Goal: Task Accomplishment & Management: Understand process/instructions

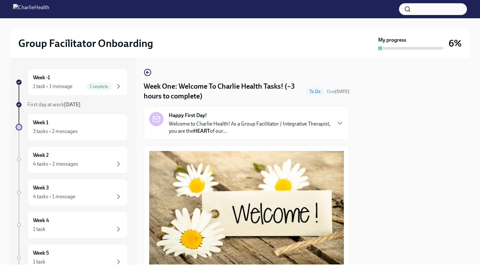
scroll to position [677, 0]
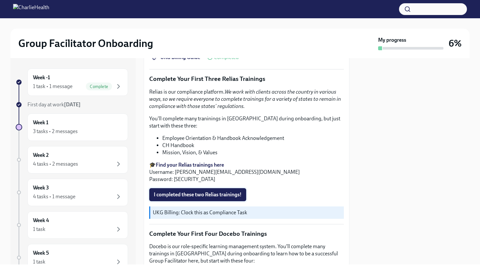
click at [169, 195] on span "I completed these two Relias trainings!" at bounding box center [198, 195] width 88 height 7
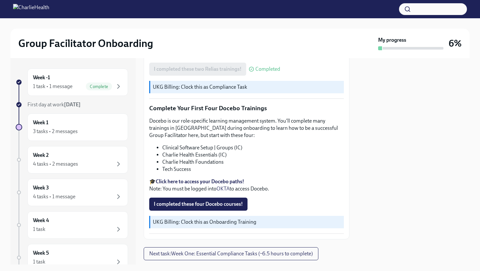
scroll to position [819, 0]
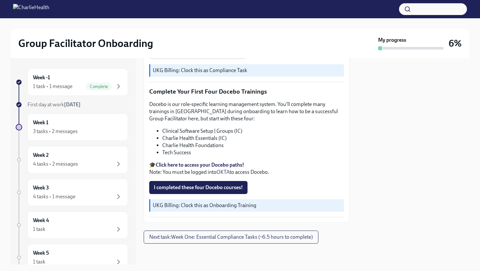
click at [196, 164] on strong "Click here to access your Docebo paths!" at bounding box center [200, 165] width 88 height 6
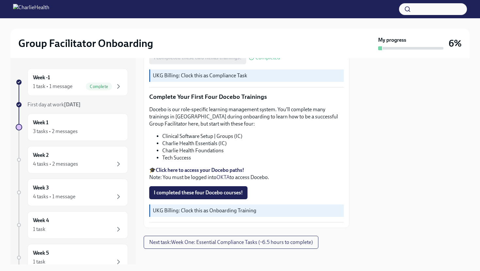
scroll to position [814, 0]
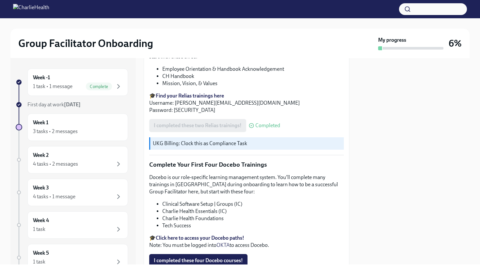
scroll to position [819, 0]
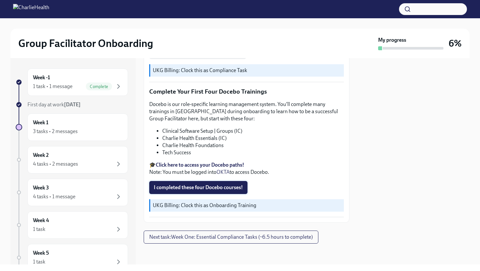
click at [194, 188] on span "I completed these four Docebo courses!" at bounding box center [198, 187] width 89 height 7
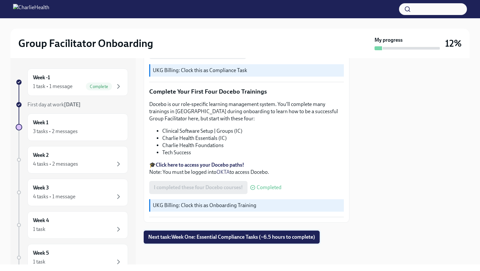
click at [182, 236] on span "Next task : Week One: Essential Compliance Tasks (~6.5 hours to complete)" at bounding box center [231, 237] width 167 height 7
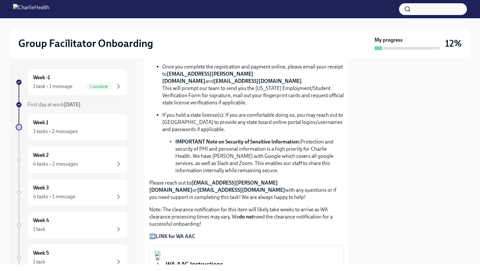
scroll to position [440, 0]
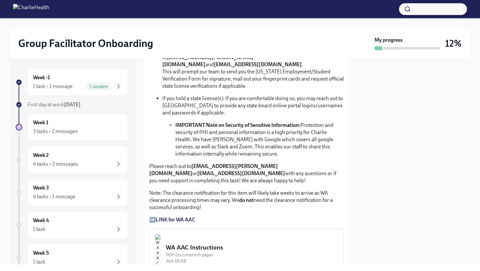
click at [180, 217] on strong "LINK for WA AAC" at bounding box center [175, 220] width 39 height 6
click at [161, 217] on strong "LINK for WA AAC" at bounding box center [175, 220] width 39 height 6
click at [206, 252] on div "PDF Document • 6 pages" at bounding box center [252, 255] width 172 height 6
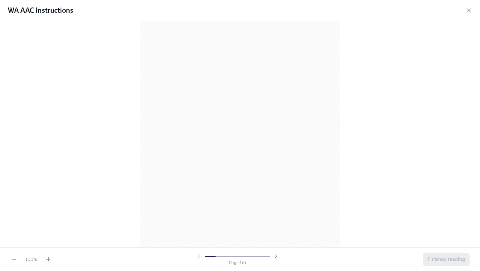
scroll to position [15, 0]
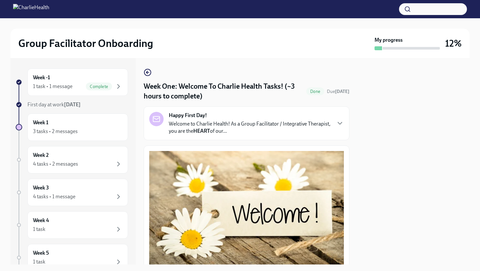
scroll to position [814, 0]
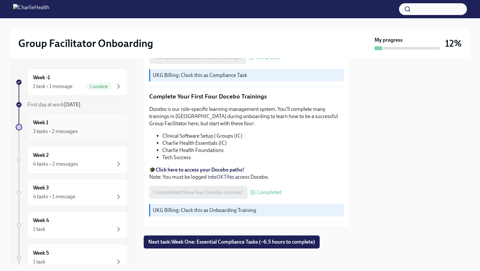
click at [92, 128] on div "3 tasks • 2 messages" at bounding box center [77, 132] width 89 height 8
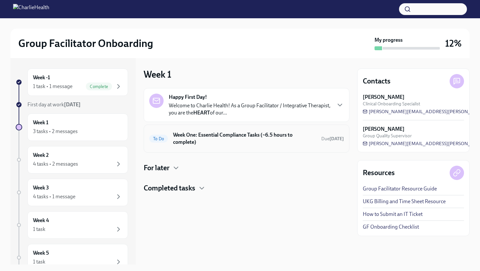
click at [203, 145] on h6 "Week One: Essential Compliance Tasks (~6.5 hours to complete)" at bounding box center [244, 138] width 143 height 14
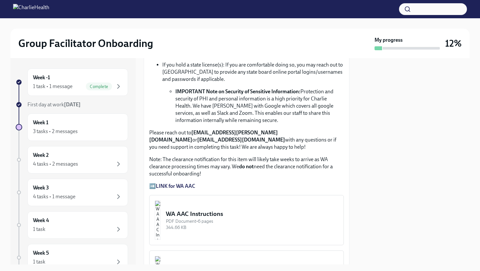
scroll to position [476, 0]
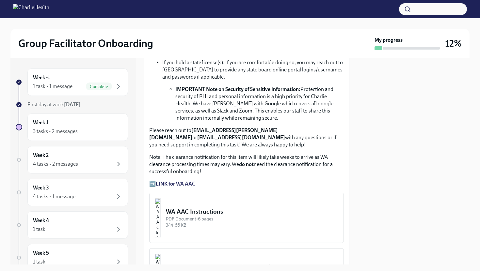
click at [181, 181] on strong "LINK for WA AAC" at bounding box center [175, 184] width 39 height 6
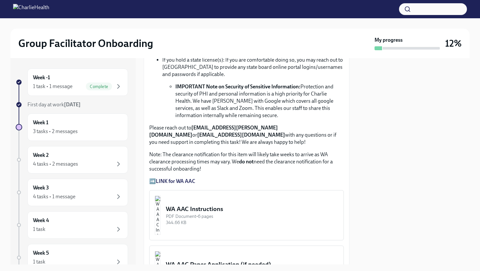
click at [150, 178] on p "➡️ LINK for WA AAC" at bounding box center [246, 181] width 194 height 7
click at [161, 178] on strong "LINK for WA AAC" at bounding box center [175, 181] width 39 height 6
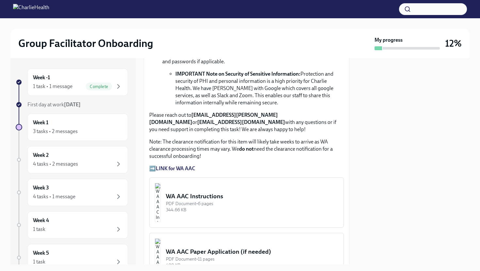
scroll to position [492, 0]
click at [208, 118] on strong "newlicense@charliehealth.com" at bounding box center [241, 121] width 88 height 6
drag, startPoint x: 220, startPoint y: 114, endPoint x: 148, endPoint y: 114, distance: 72.4
click at [148, 114] on div "Welcome to your essential compliance tasks list! Offering virtual mental health…" at bounding box center [247, 254] width 206 height 1203
copy strong "newlicense@charliehealth.com"
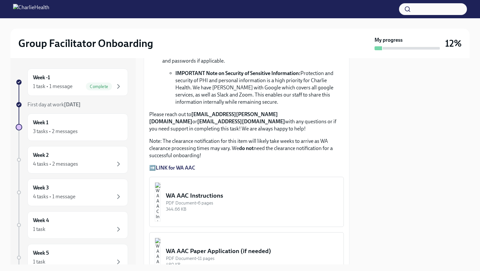
click at [269, 124] on p "Please reach out to corielle.edmond@charliehealth.com or newlicense@charlieheal…" at bounding box center [246, 122] width 194 height 22
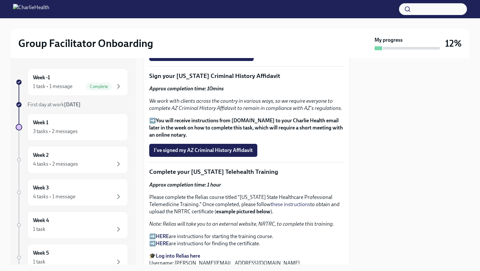
scroll to position [845, 0]
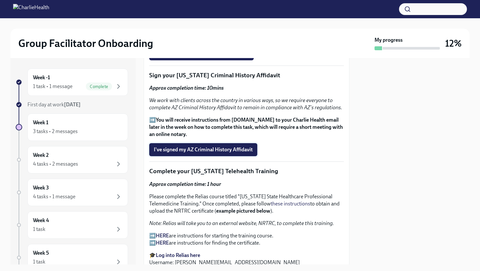
click at [193, 146] on span "I've signed my AZ Criminal History Affidavit" at bounding box center [203, 149] width 99 height 7
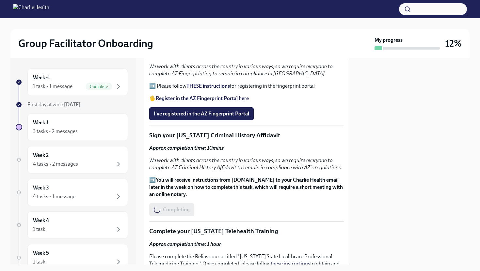
scroll to position [784, 0]
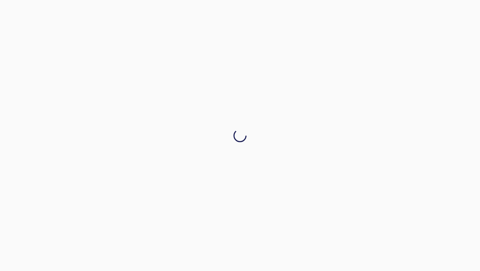
click at [193, 105] on div at bounding box center [240, 135] width 480 height 271
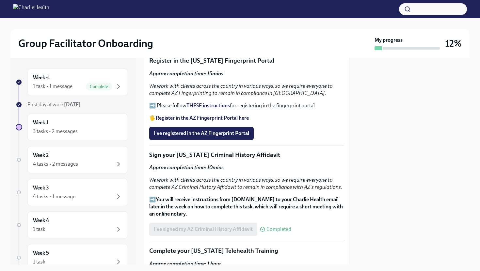
scroll to position [767, 0]
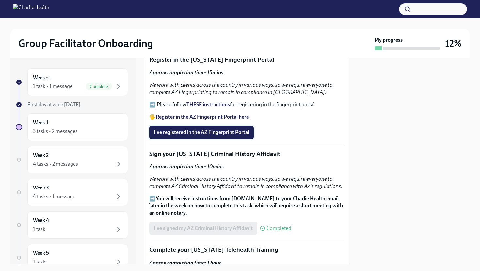
click at [186, 129] on span "I've registered in the AZ Fingerprint Portal" at bounding box center [201, 132] width 95 height 7
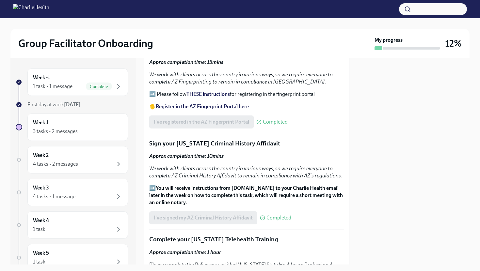
scroll to position [768, 0]
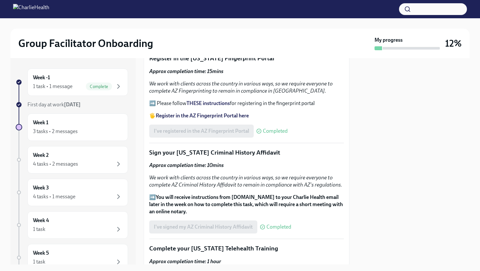
click at [201, 100] on strong "THESE instructions" at bounding box center [207, 103] width 43 height 6
click at [178, 113] on strong "Register in the AZ Fingerprint Portal here" at bounding box center [202, 116] width 93 height 6
click at [198, 128] on div "I've registered in the AZ Fingerprint Portal Completed" at bounding box center [218, 131] width 138 height 13
click at [208, 113] on strong "Register in the AZ Fingerprint Portal here" at bounding box center [202, 116] width 93 height 6
click at [205, 100] on strong "THESE instructions" at bounding box center [207, 103] width 43 height 6
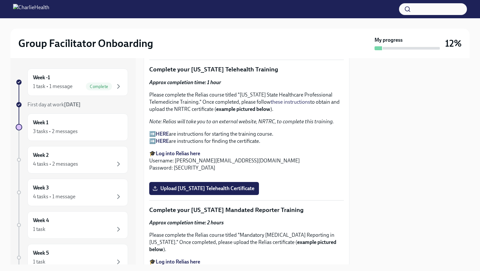
scroll to position [937, 0]
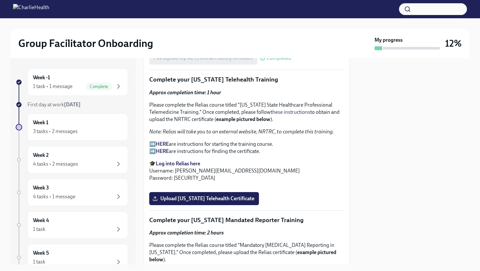
click at [171, 161] on strong "Log into Relias here" at bounding box center [178, 164] width 44 height 6
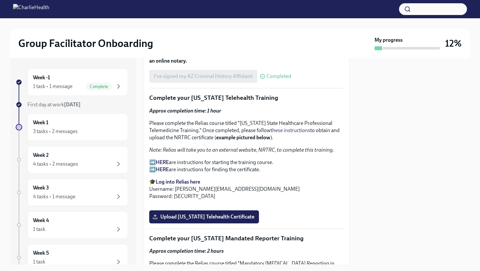
scroll to position [918, 0]
click at [162, 160] on strong "HERE" at bounding box center [162, 163] width 13 height 6
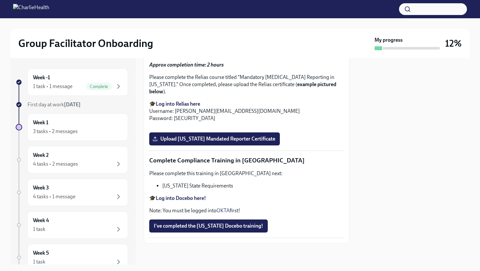
scroll to position [1110, 0]
